Goal: Task Accomplishment & Management: Use online tool/utility

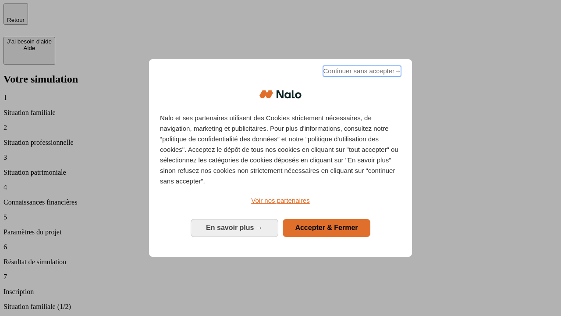
click at [361, 72] on span "Continuer sans accepter →" at bounding box center [362, 71] width 78 height 11
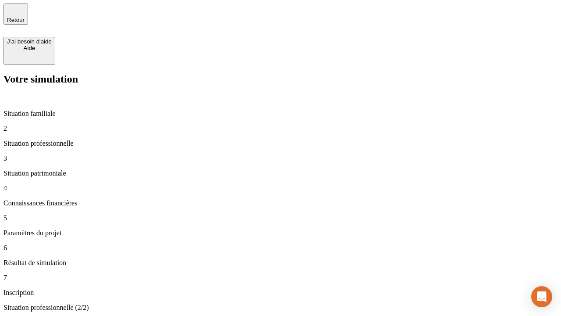
type input "30 000"
